Goal: Information Seeking & Learning: Learn about a topic

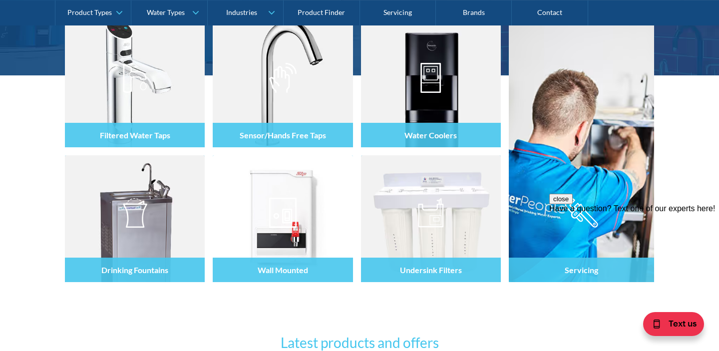
scroll to position [173, 0]
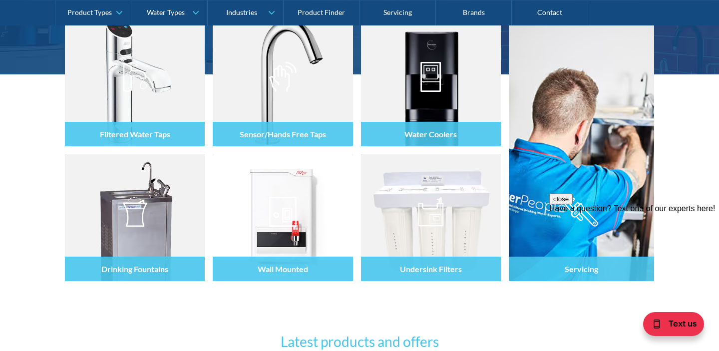
click at [445, 262] on div "Undersink Filters" at bounding box center [431, 269] width 140 height 24
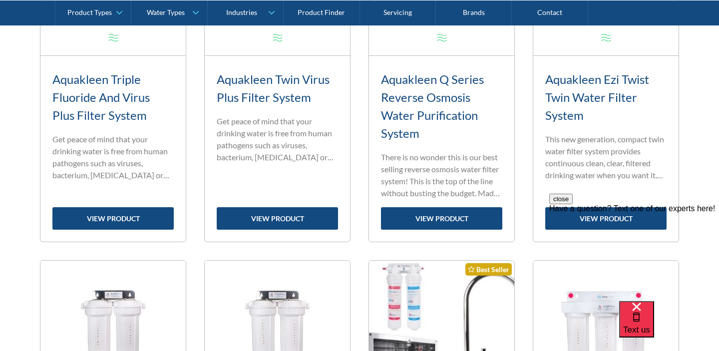
scroll to position [587, 0]
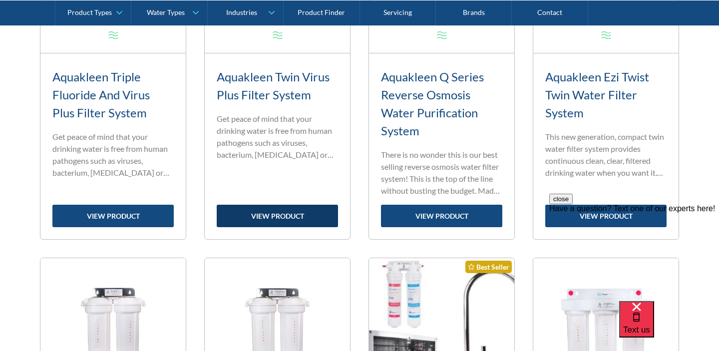
click at [282, 213] on link "view product" at bounding box center [277, 216] width 121 height 22
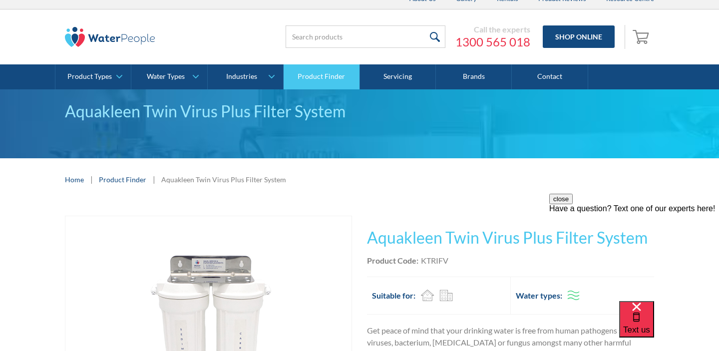
scroll to position [2, 0]
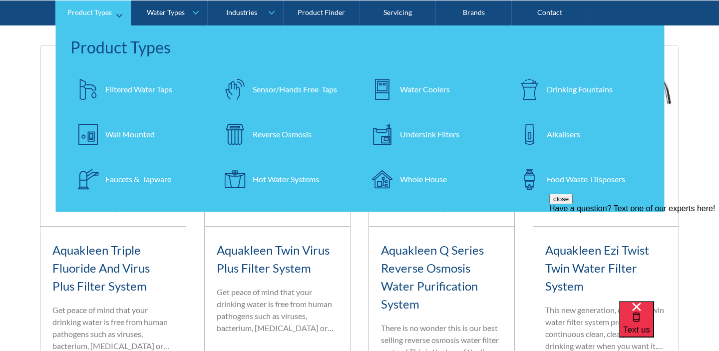
scroll to position [414, 0]
